Goal: Use online tool/utility: Utilize a website feature to perform a specific function

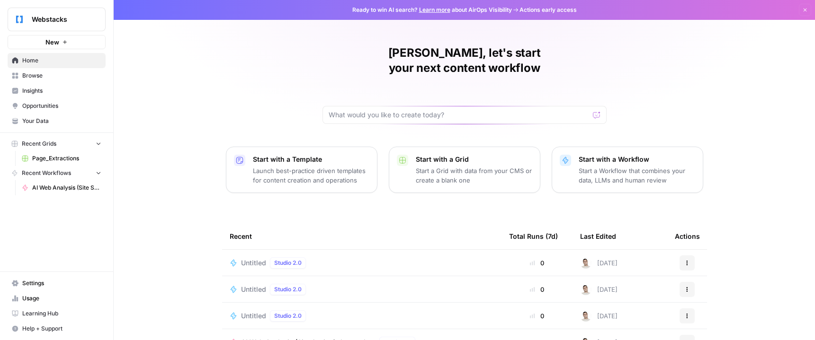
scroll to position [29, 0]
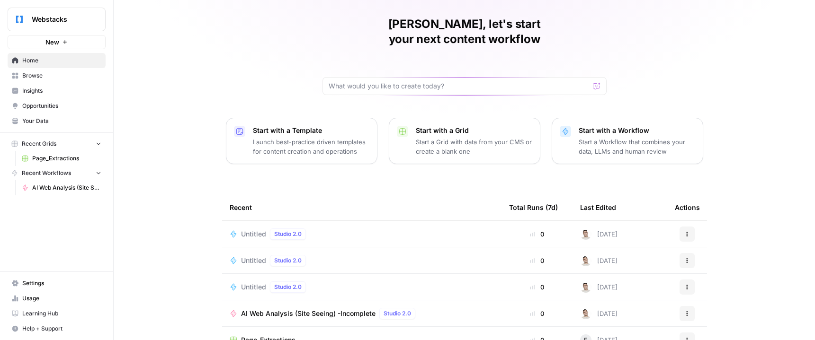
click at [629, 137] on p "Start a Workflow that combines your data, LLMs and human review" at bounding box center [637, 146] width 116 height 19
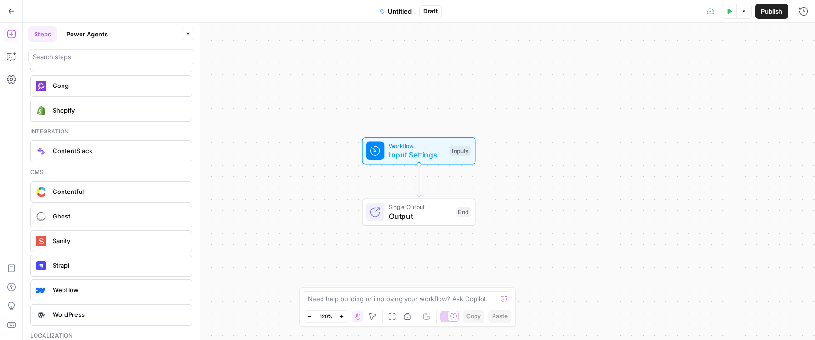
scroll to position [2033, 0]
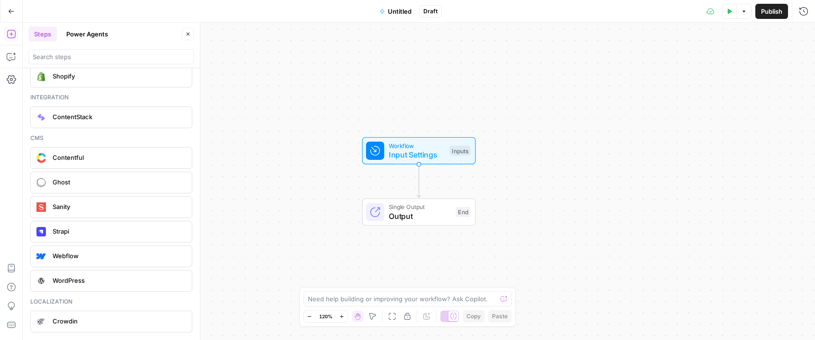
click at [86, 210] on span "Sanity" at bounding box center [119, 206] width 132 height 9
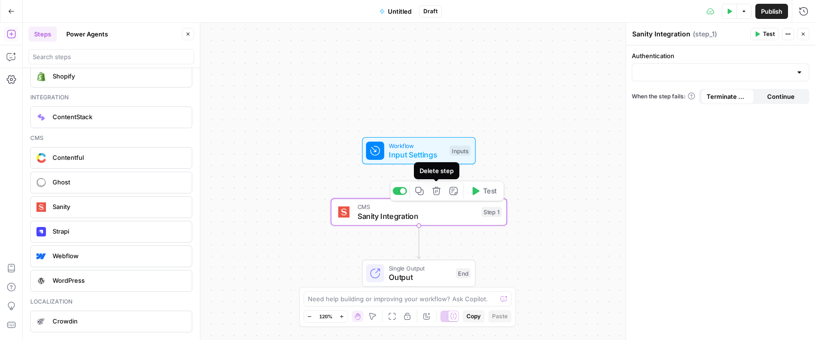
click at [435, 194] on icon "button" at bounding box center [436, 191] width 9 height 9
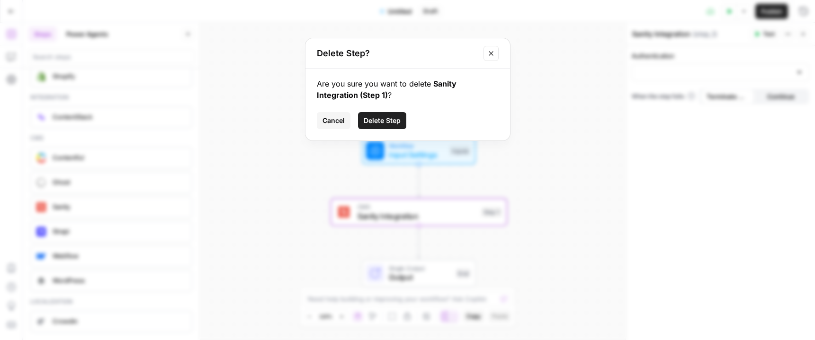
click at [382, 121] on span "Delete Step" at bounding box center [382, 120] width 37 height 9
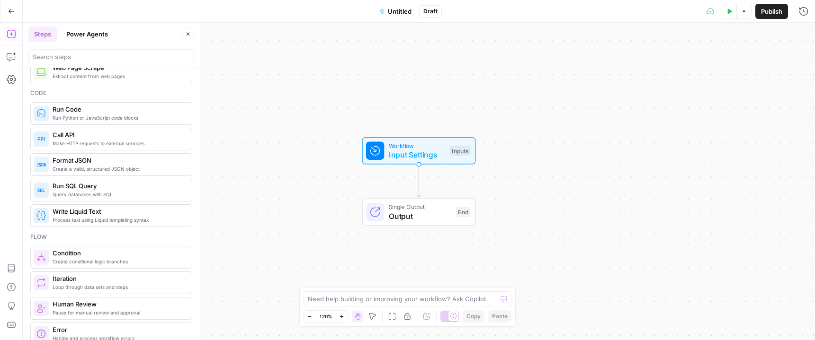
scroll to position [0, 0]
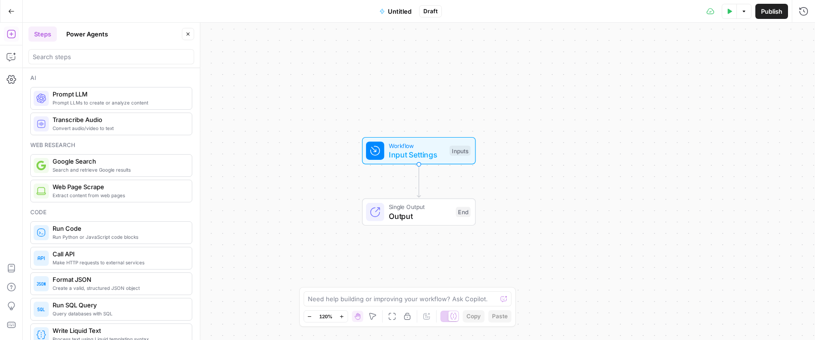
click at [108, 100] on span "Prompt LLMs to create or analyze content" at bounding box center [119, 103] width 132 height 8
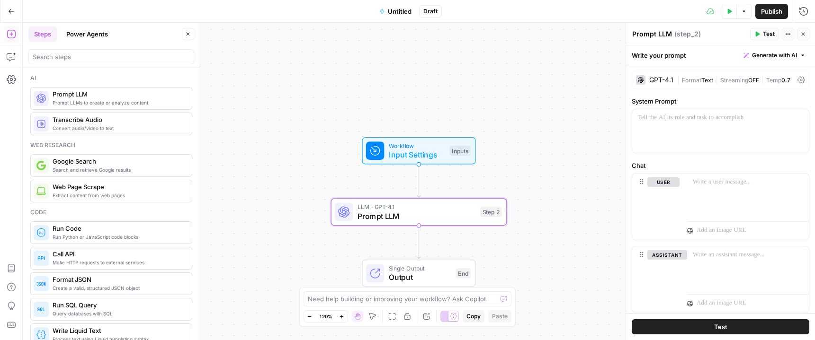
click at [738, 168] on label "Chat" at bounding box center [721, 165] width 178 height 9
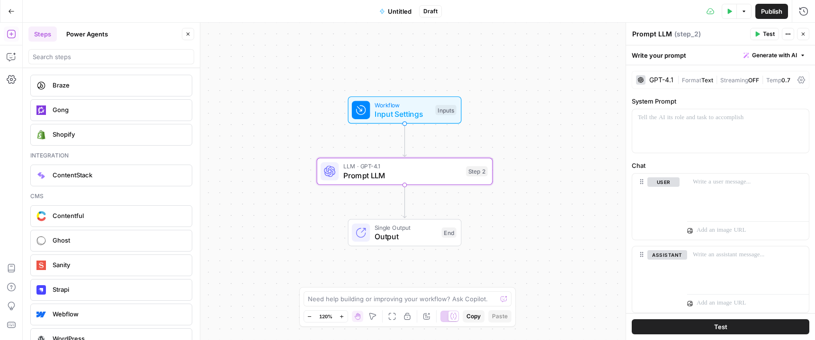
scroll to position [1983, 0]
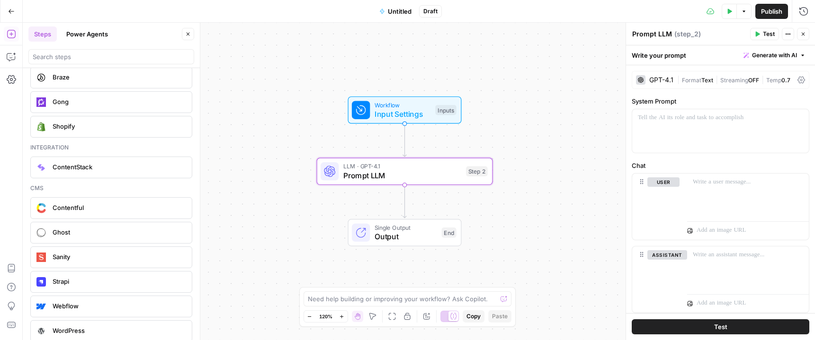
click at [93, 209] on span "Contentful" at bounding box center [119, 207] width 132 height 9
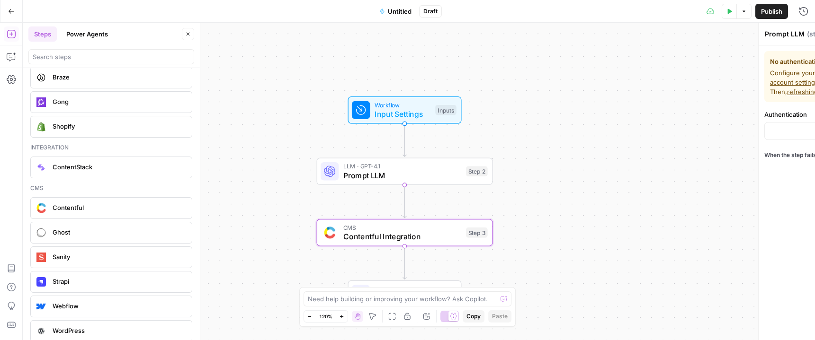
type textarea "Contentful Integration"
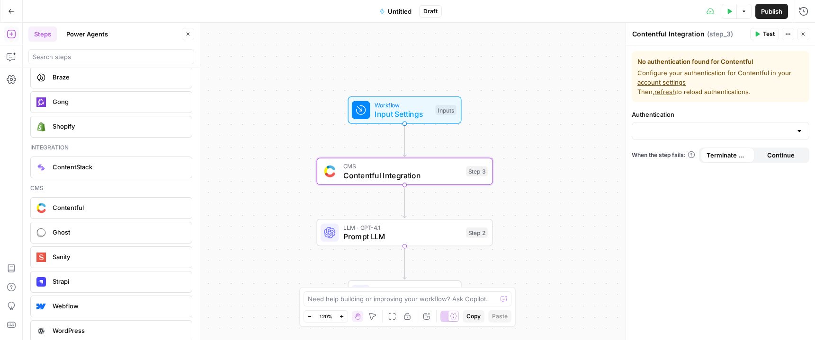
click at [795, 137] on div at bounding box center [721, 131] width 178 height 18
click at [734, 85] on span "Configure your authentication for Contentful in your account settings Then, ref…" at bounding box center [720, 82] width 166 height 28
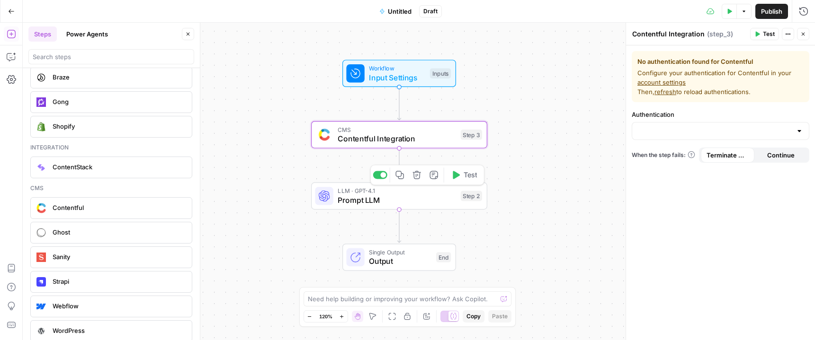
click at [419, 197] on span "Prompt LLM" at bounding box center [397, 200] width 118 height 11
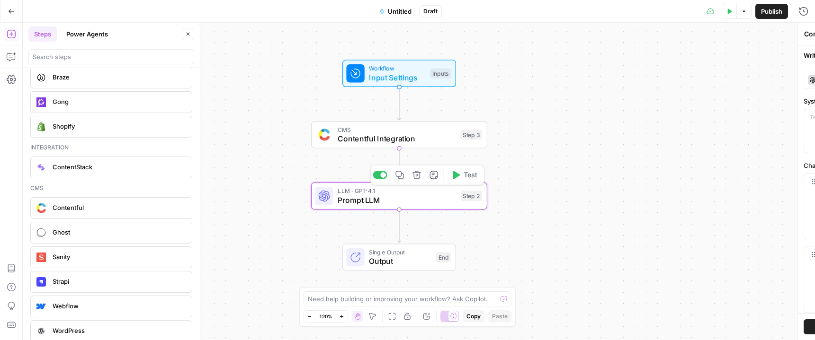
type textarea "Prompt LLM"
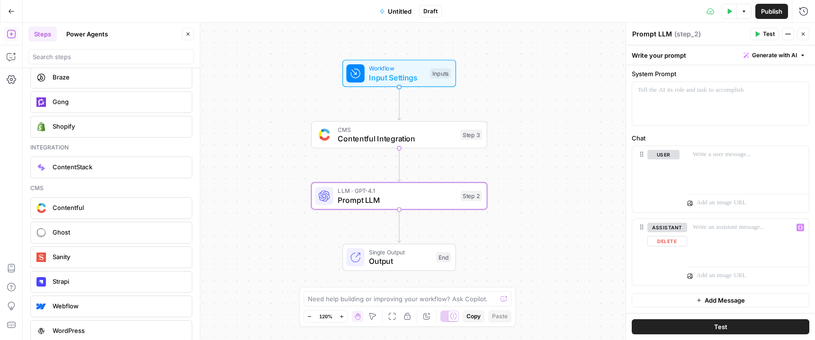
scroll to position [0, 0]
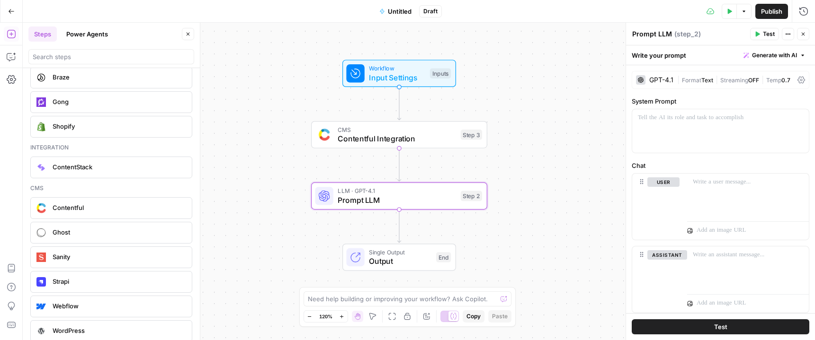
click at [767, 52] on span "Generate with AI" at bounding box center [774, 55] width 45 height 9
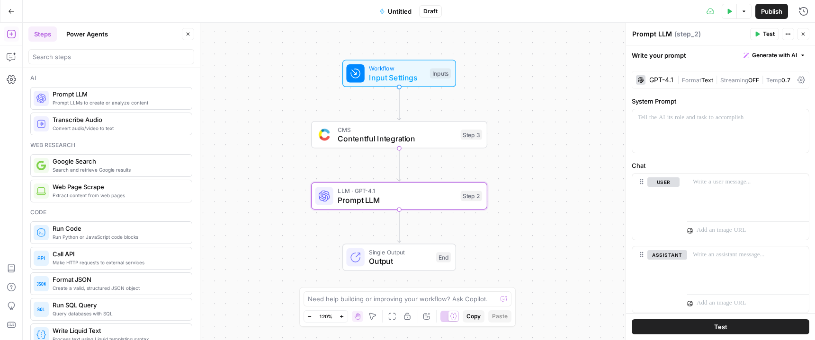
click at [11, 9] on icon "button" at bounding box center [11, 11] width 7 height 7
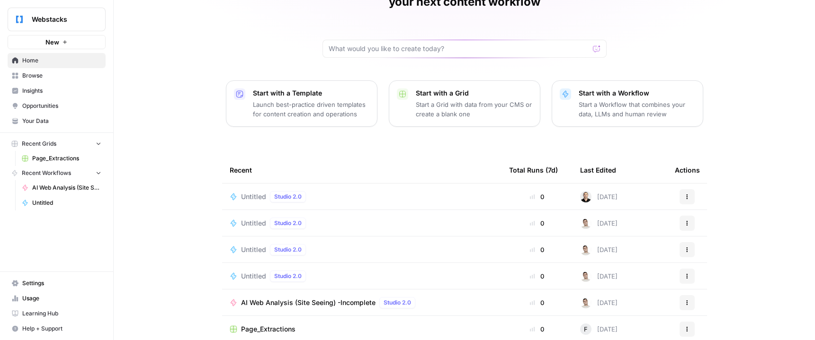
scroll to position [95, 0]
